Goal: Navigation & Orientation: Find specific page/section

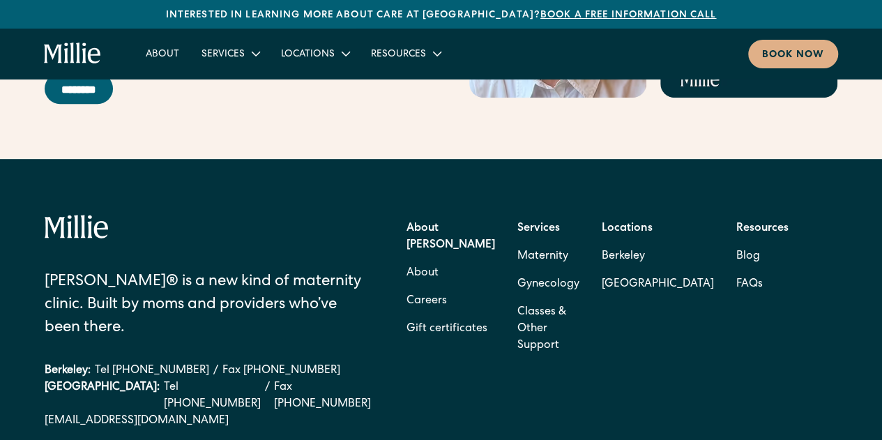
scroll to position [5574, 0]
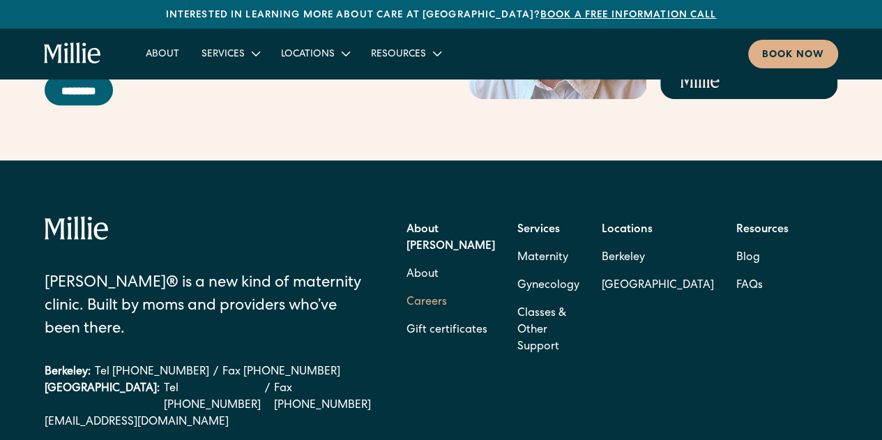
click at [417, 289] on link "Careers" at bounding box center [426, 303] width 40 height 28
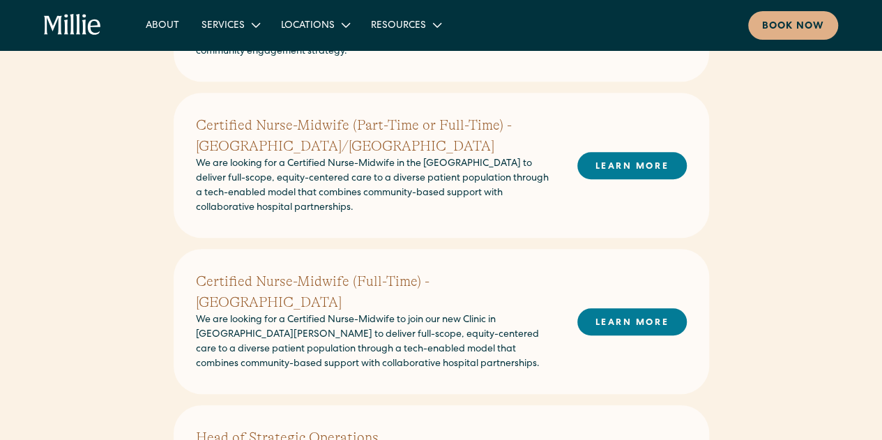
scroll to position [447, 0]
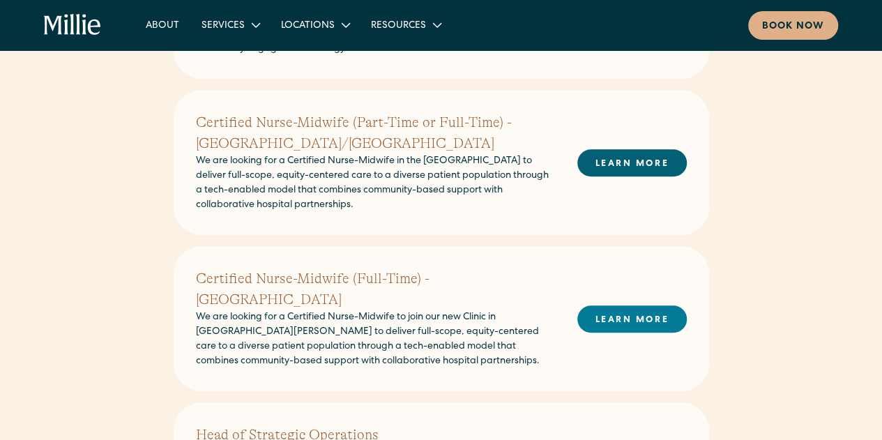
click at [634, 167] on link "LEARN MORE" at bounding box center [631, 162] width 109 height 27
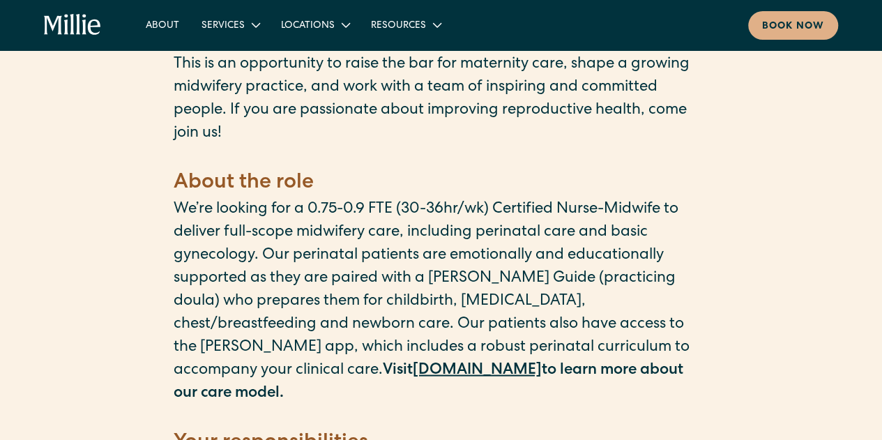
scroll to position [1130, 0]
